Goal: Register for event/course

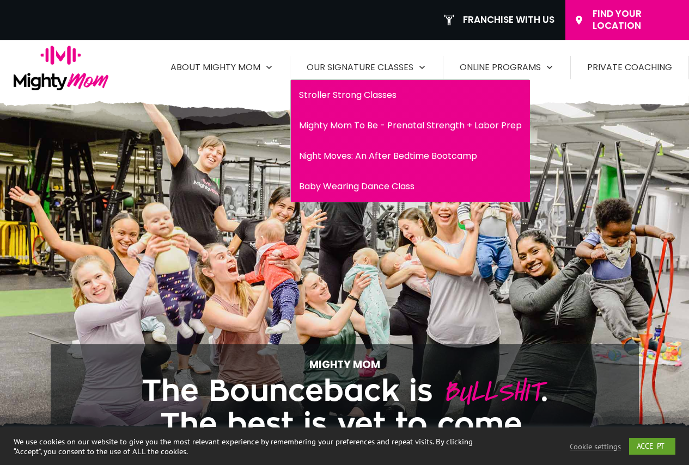
click at [393, 67] on span "Our Signature Classes" at bounding box center [359, 67] width 107 height 17
click at [389, 64] on span "Our Signature Classes" at bounding box center [359, 67] width 107 height 17
click at [381, 99] on span "Stroller Strong Classes" at bounding box center [410, 95] width 223 height 17
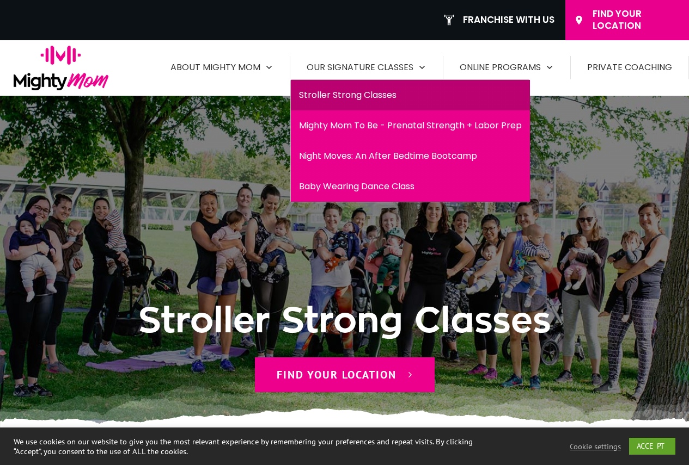
click at [386, 187] on span "Baby Wearing Dance Class" at bounding box center [410, 186] width 223 height 17
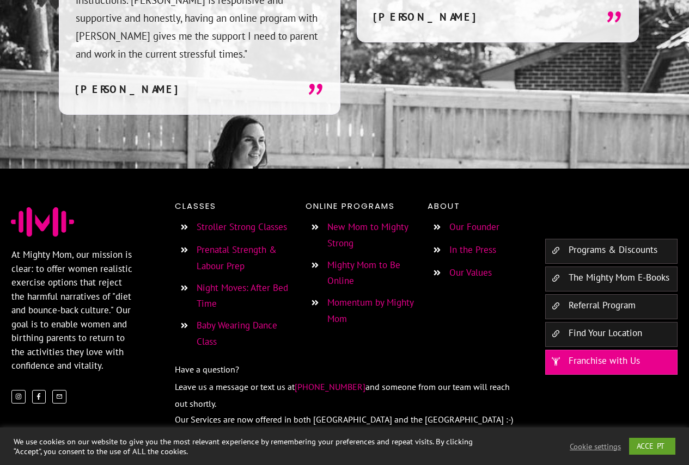
scroll to position [1908, 0]
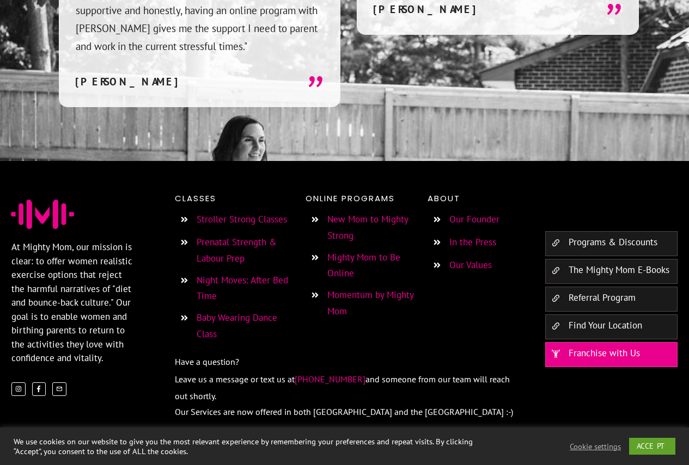
click at [245, 213] on link "Stroller Strong Classes" at bounding box center [241, 219] width 90 height 12
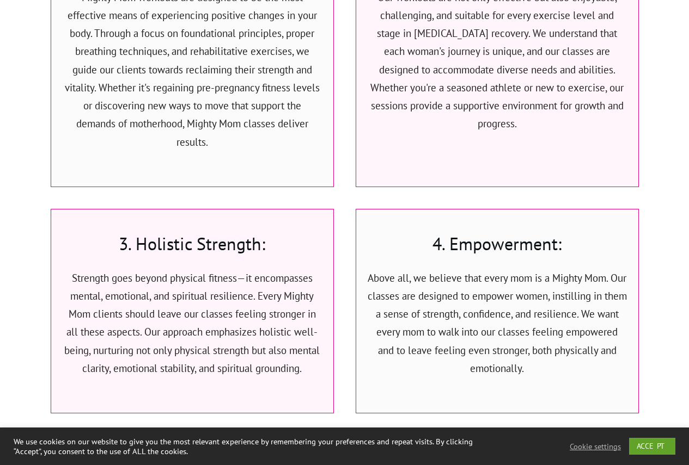
scroll to position [2939, 0]
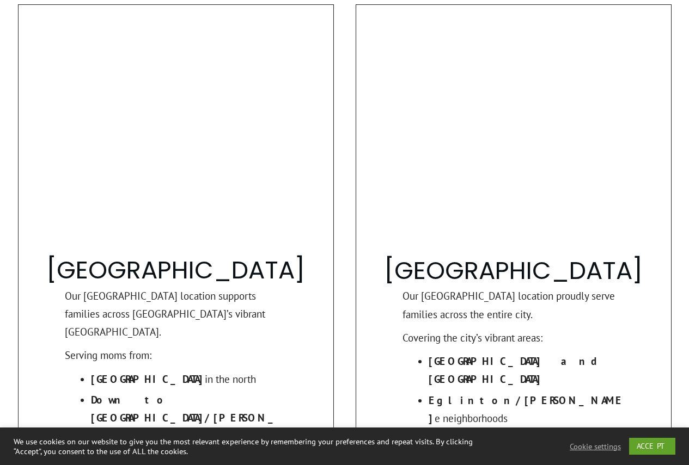
scroll to position [980, 0]
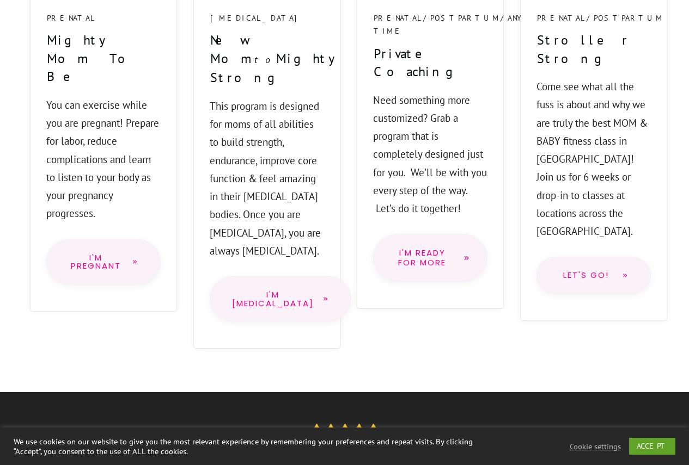
scroll to position [1034, 0]
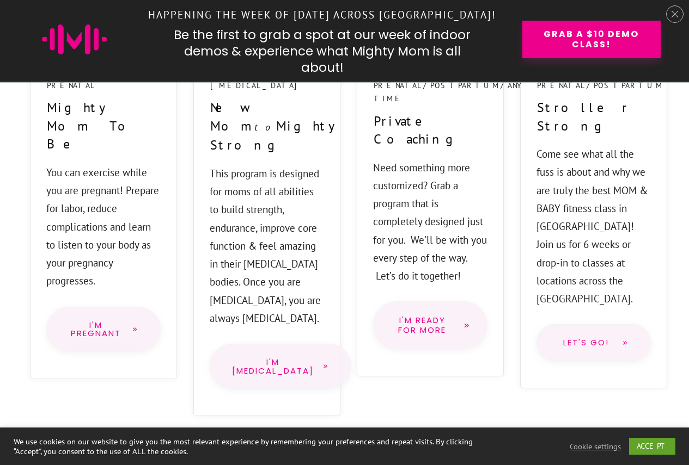
click at [286, 344] on link "I'm PostPartum" at bounding box center [281, 366] width 142 height 45
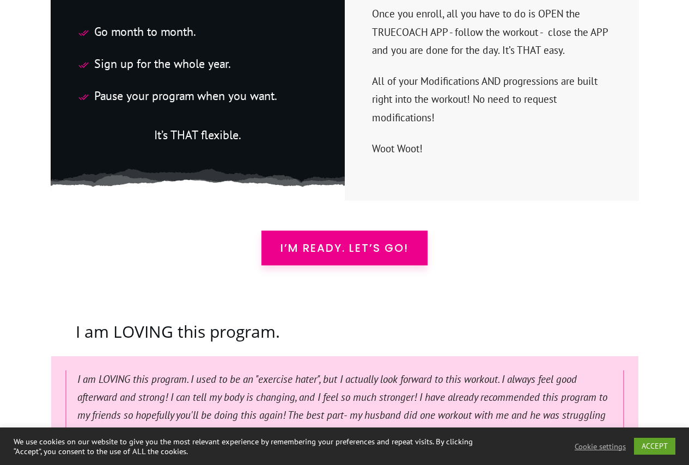
scroll to position [2994, 0]
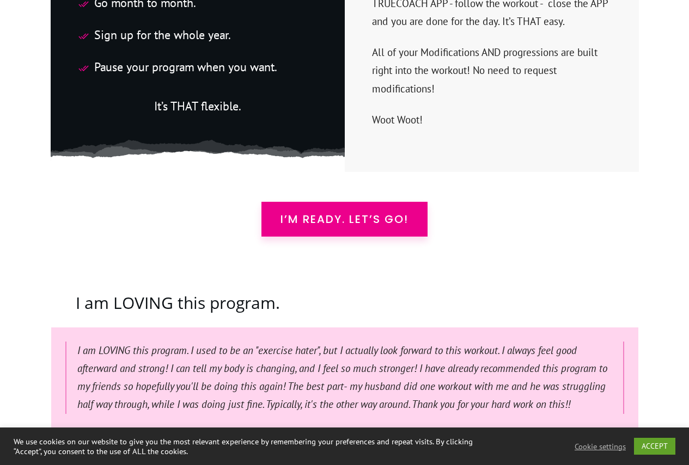
click at [360, 213] on span "I’m READY. Let’s Go!" at bounding box center [344, 219] width 128 height 13
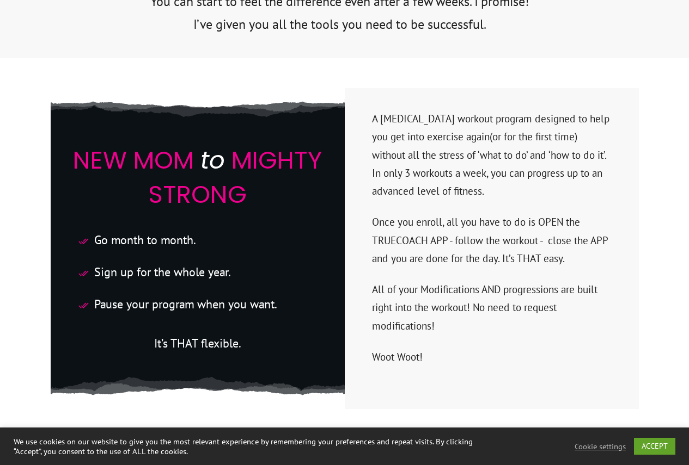
scroll to position [2776, 0]
